Goal: Information Seeking & Learning: Learn about a topic

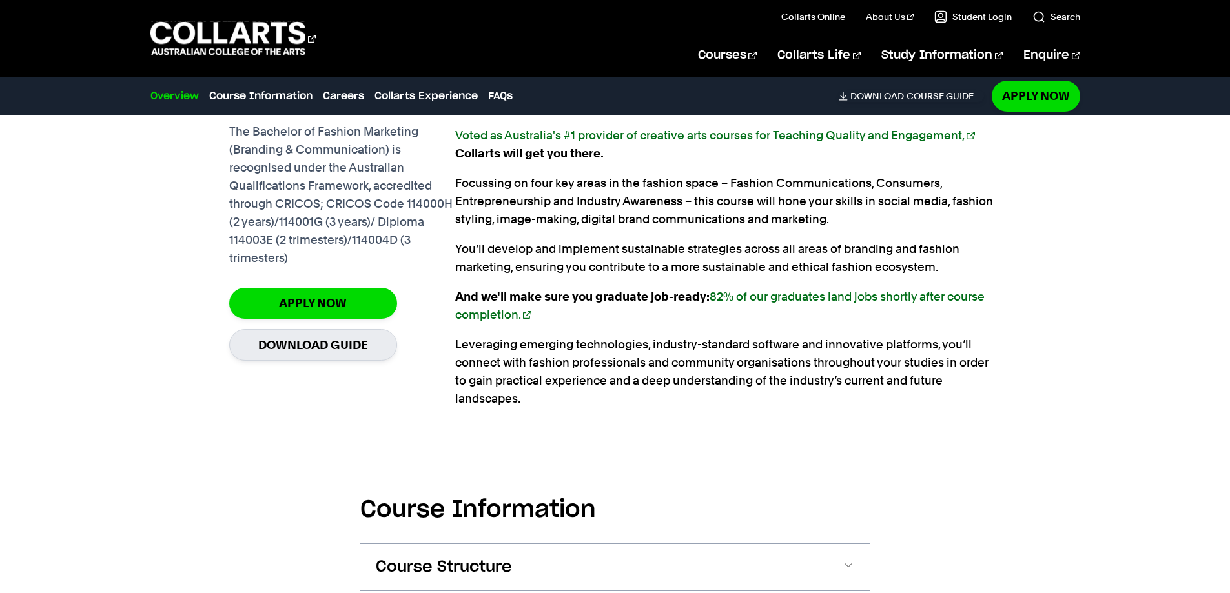
scroll to position [1098, 0]
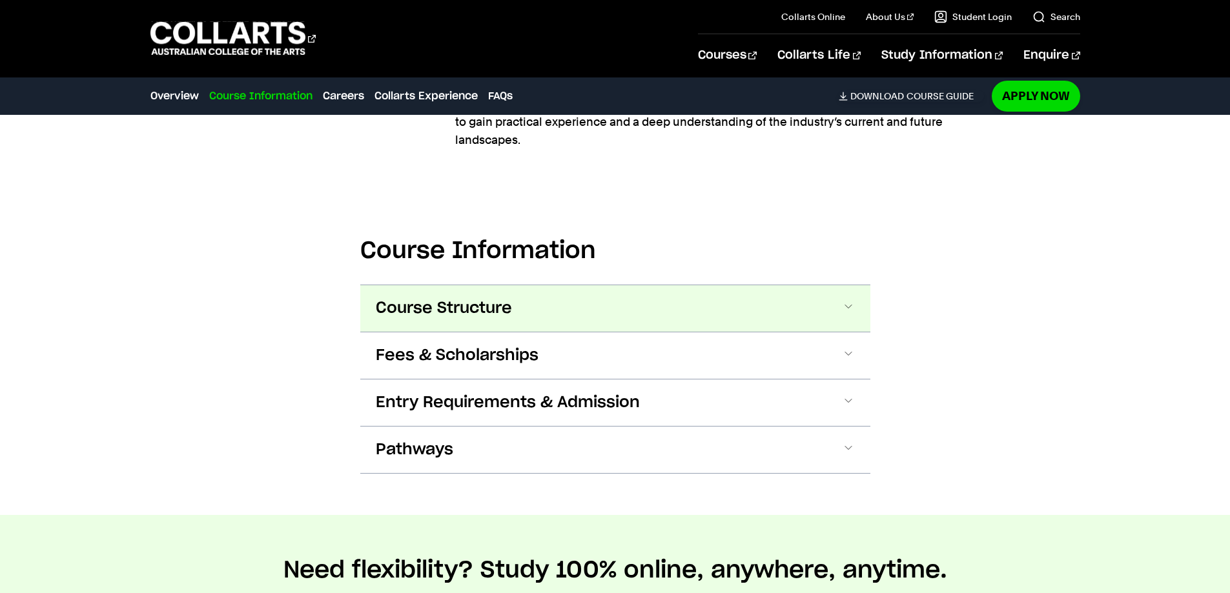
click at [633, 291] on button "Course Structure" at bounding box center [615, 308] width 510 height 46
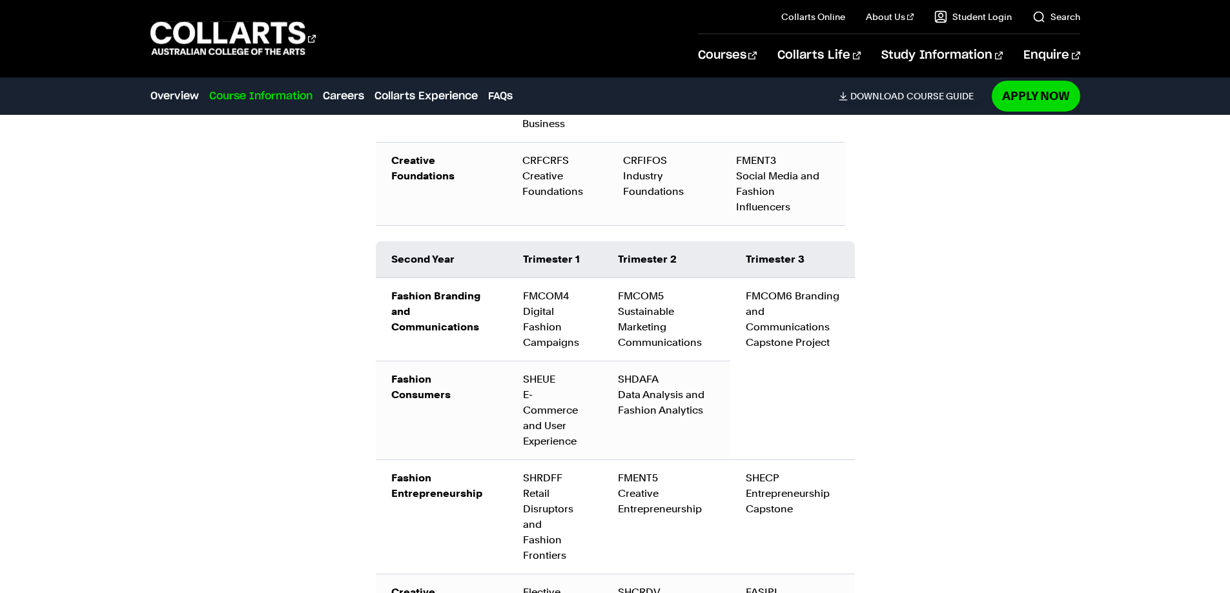
scroll to position [1959, 0]
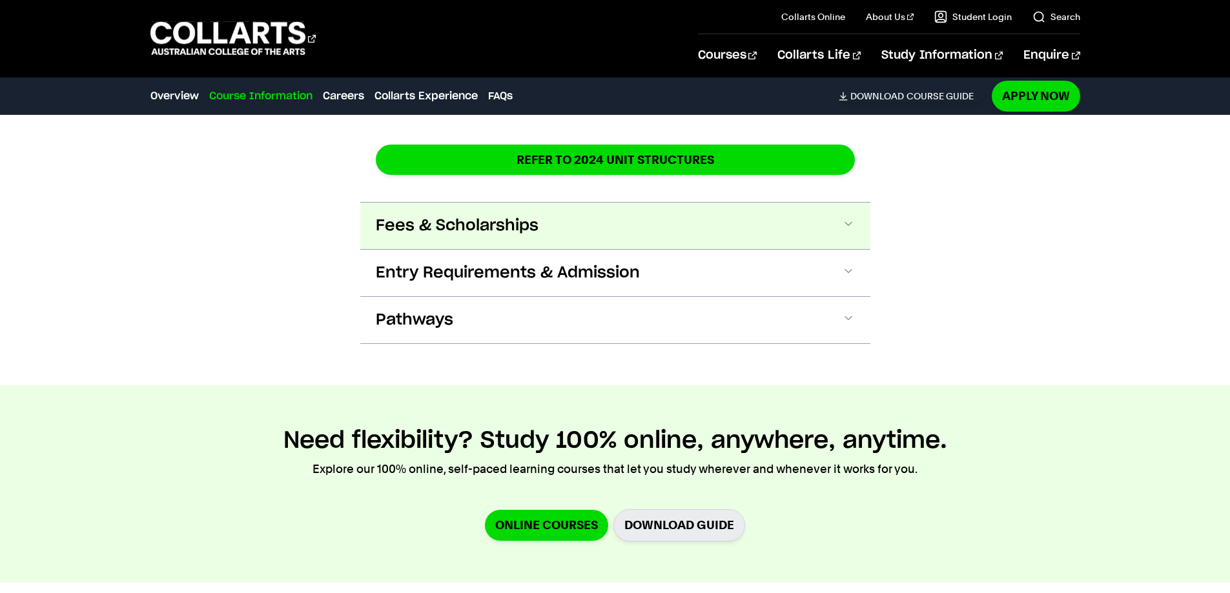
click at [508, 216] on span "Fees & Scholarships" at bounding box center [457, 226] width 163 height 21
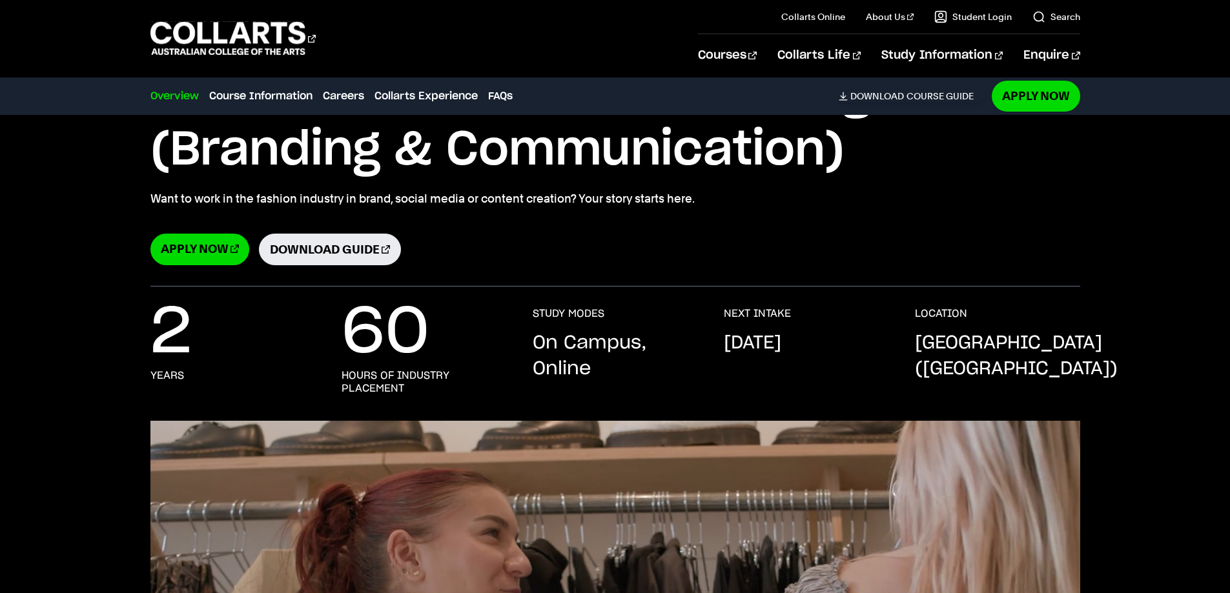
scroll to position [139, 0]
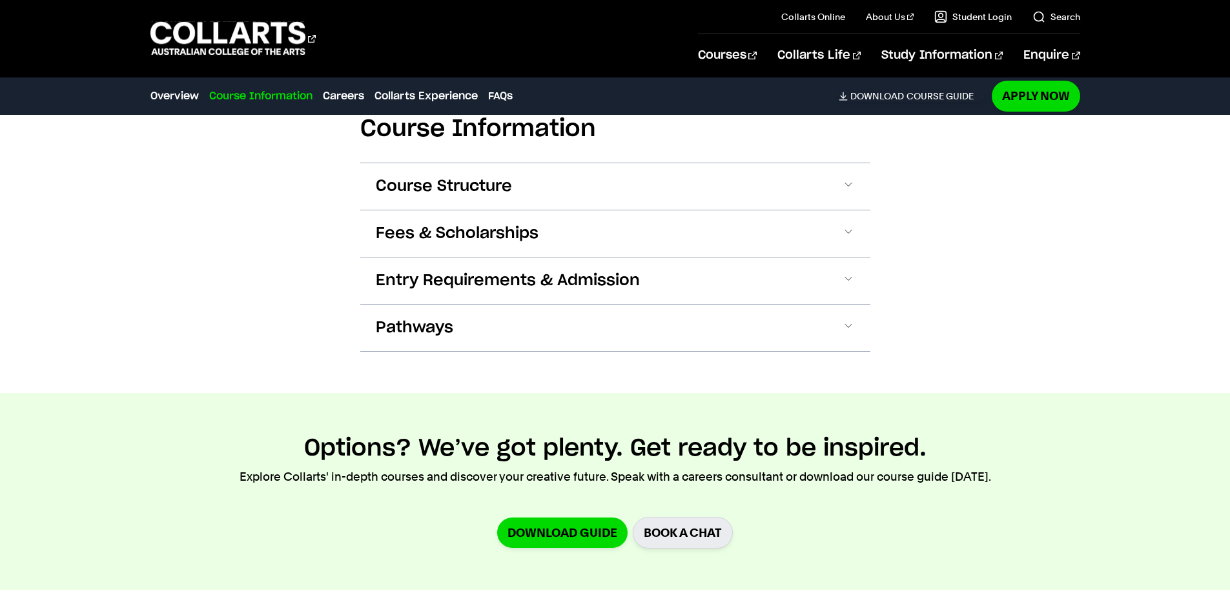
scroll to position [1421, 0]
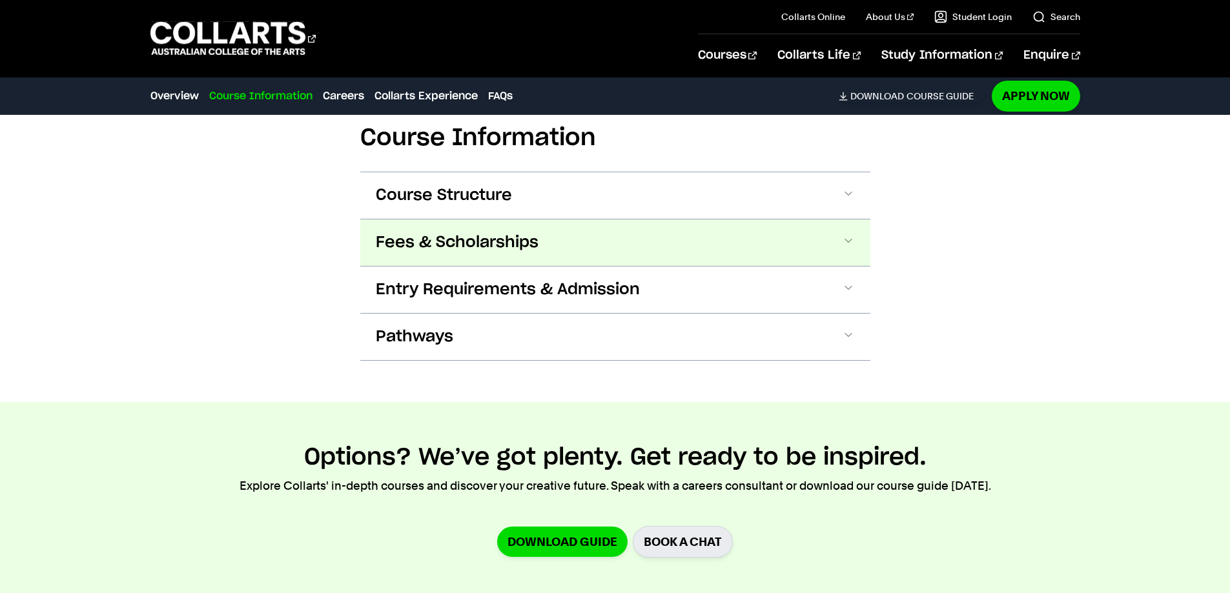
click at [523, 248] on span "Fees & Scholarships" at bounding box center [457, 242] width 163 height 21
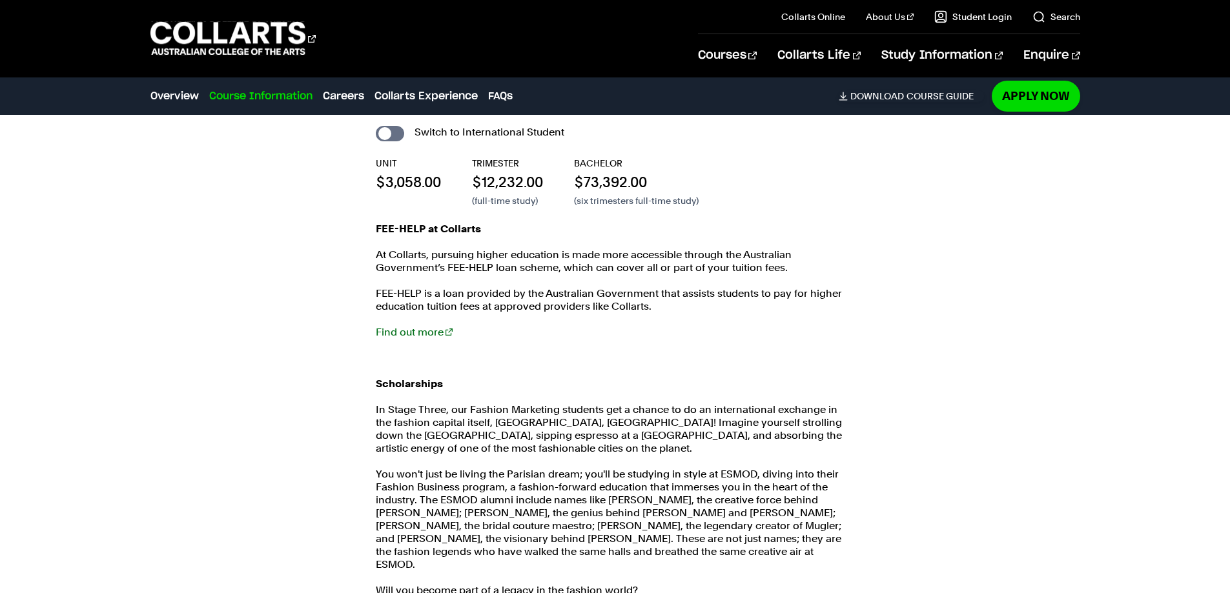
scroll to position [1614, 0]
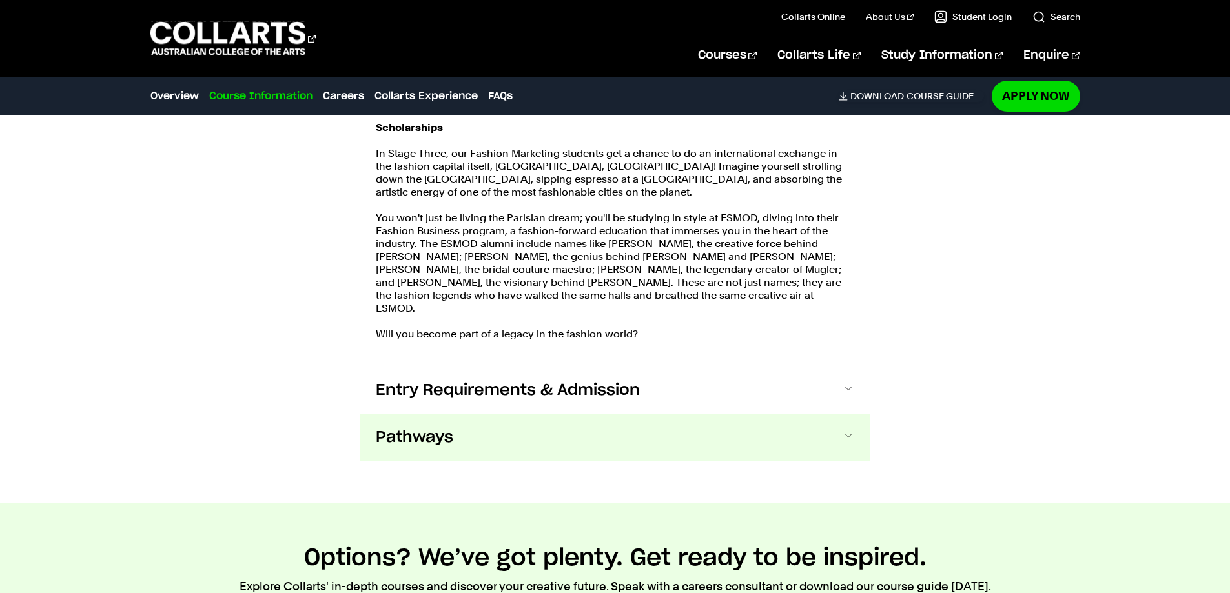
click at [613, 427] on button "Pathways" at bounding box center [615, 438] width 510 height 46
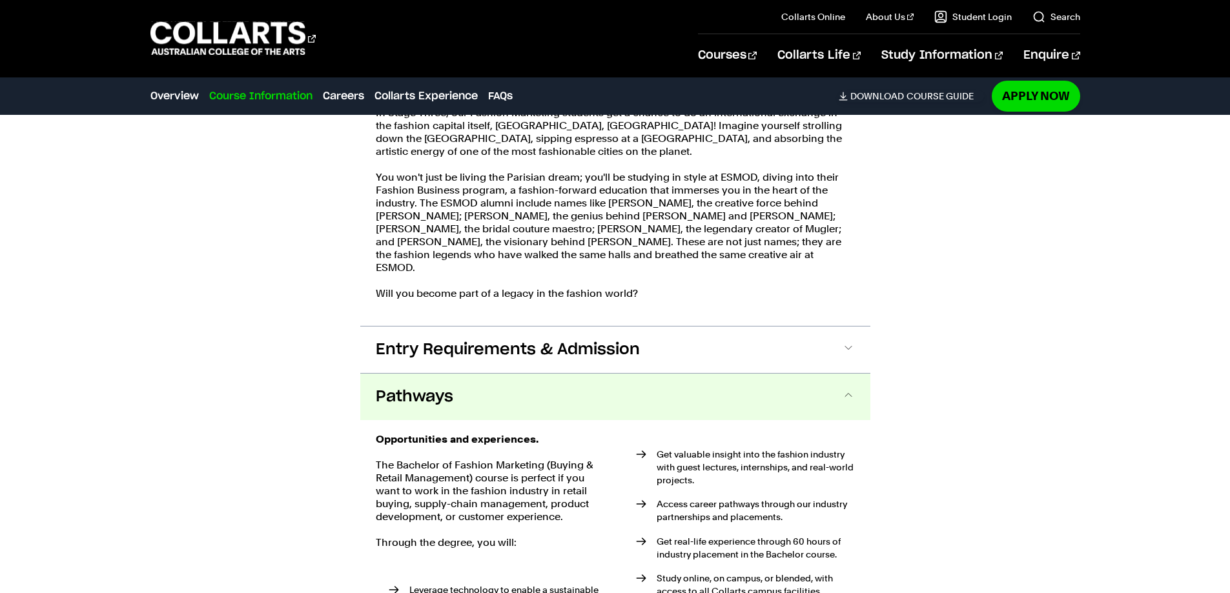
scroll to position [1913, 0]
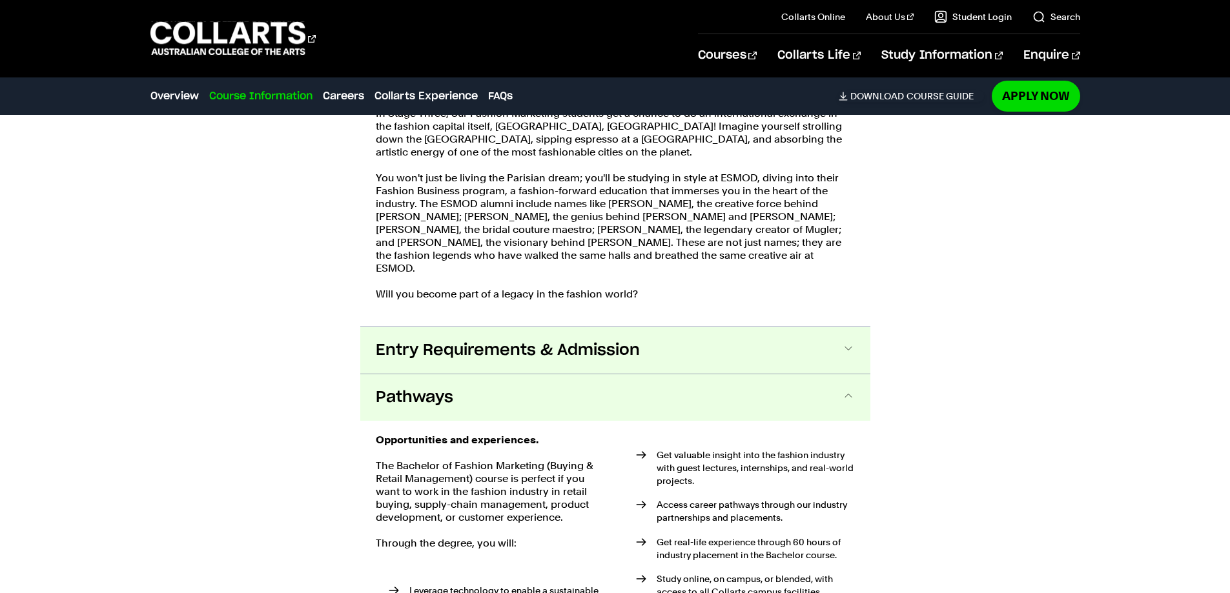
click at [550, 350] on span "Entry Requirements & Admission" at bounding box center [508, 350] width 264 height 21
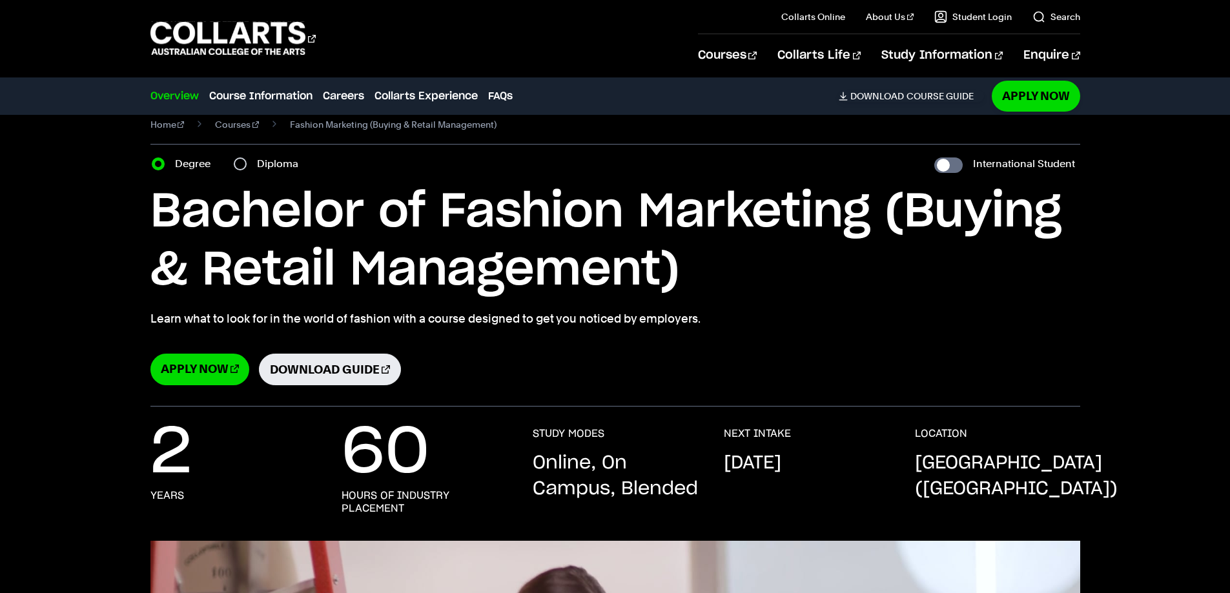
scroll to position [0, 0]
